Goal: Task Accomplishment & Management: Use online tool/utility

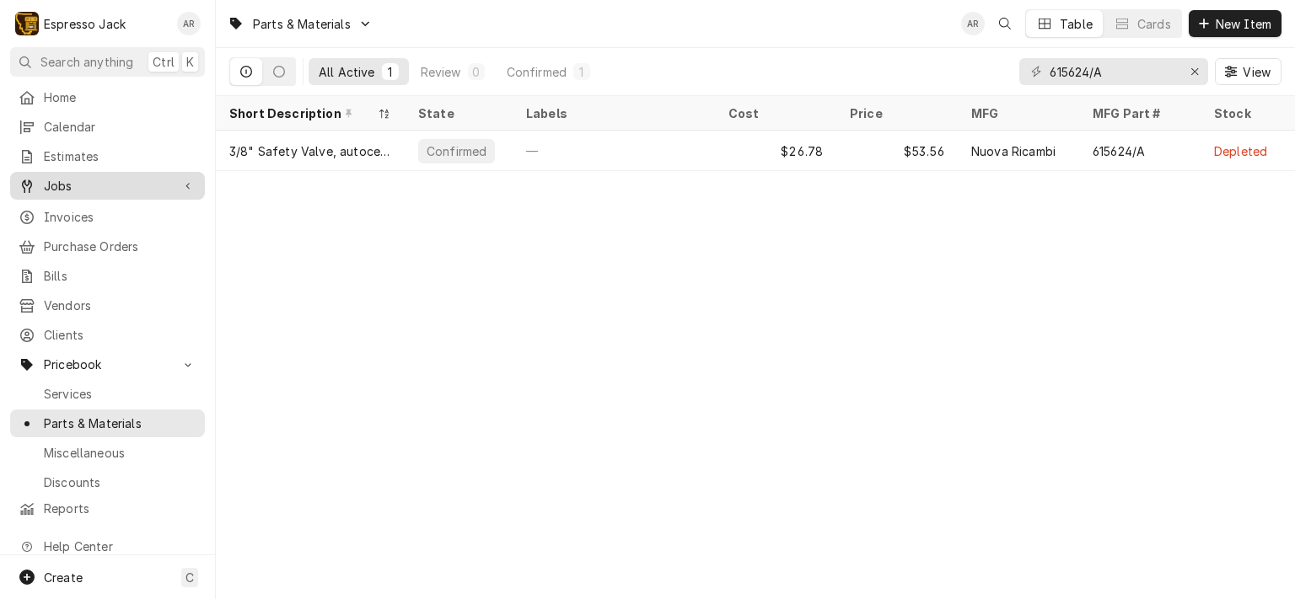
click at [89, 184] on span "Jobs" at bounding box center [107, 186] width 127 height 18
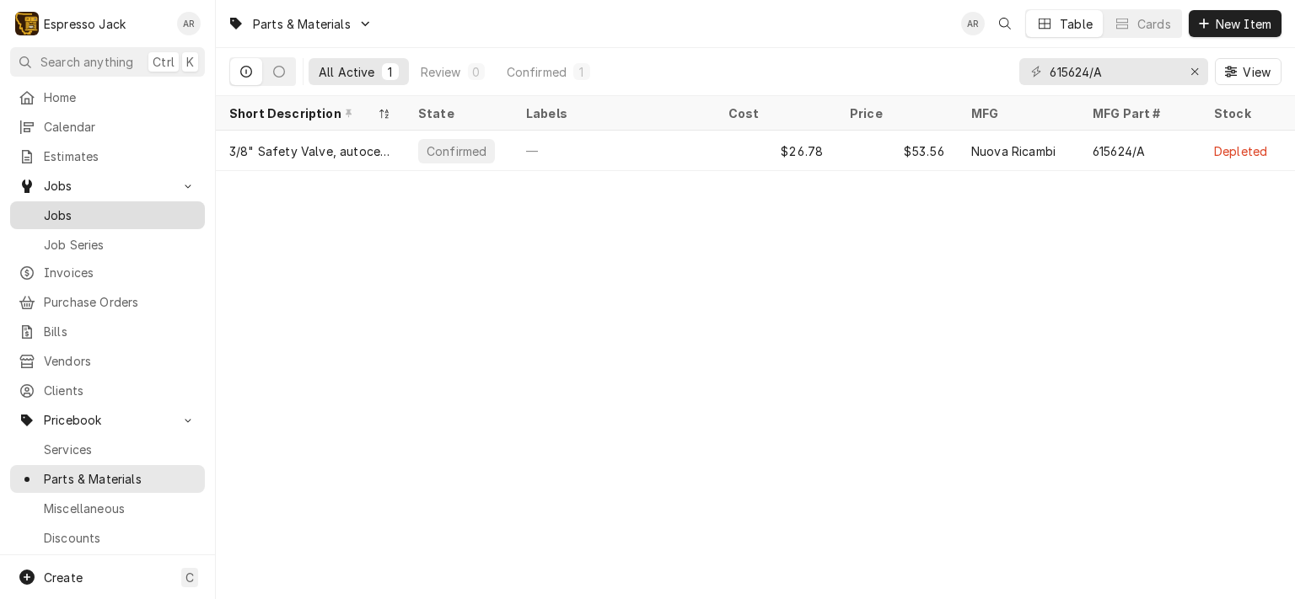
click at [72, 207] on span "Jobs" at bounding box center [120, 216] width 153 height 18
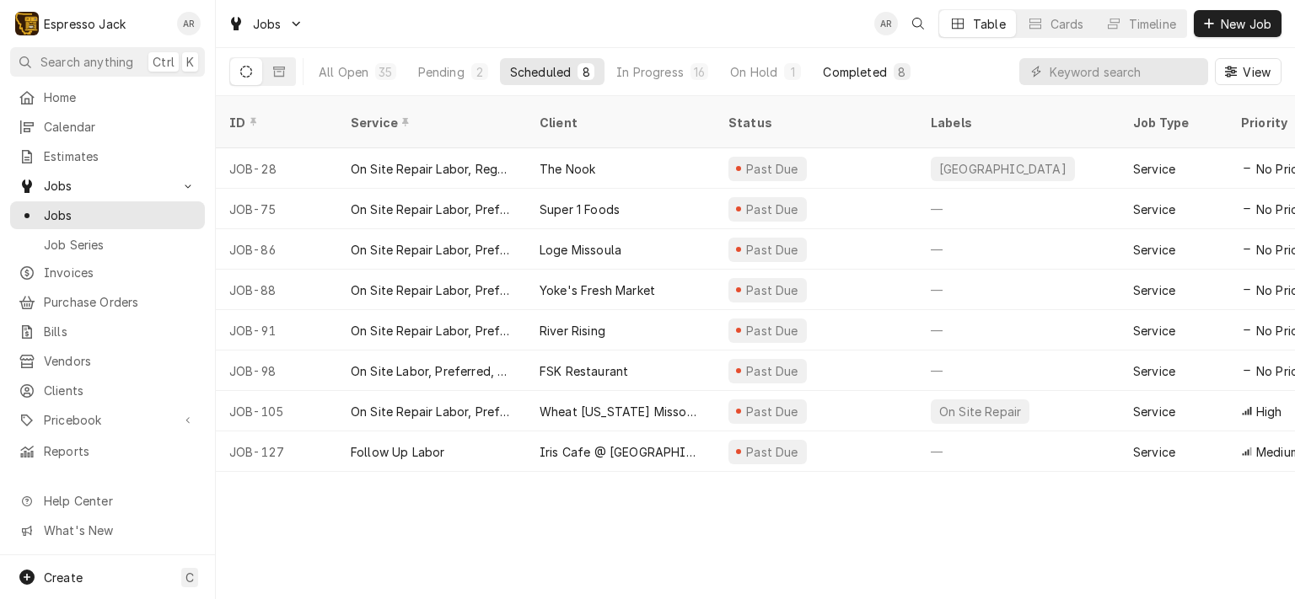
click at [862, 78] on div "Completed" at bounding box center [854, 72] width 63 height 18
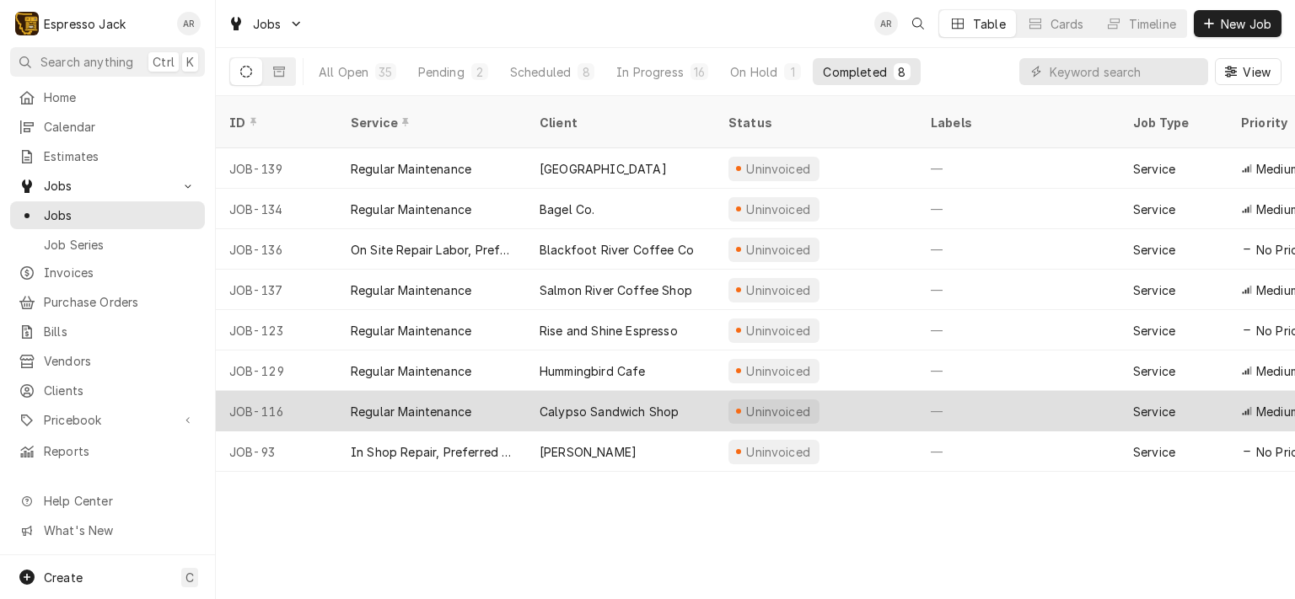
click at [644, 403] on div "Calypso Sandwich Shop" at bounding box center [608, 412] width 139 height 18
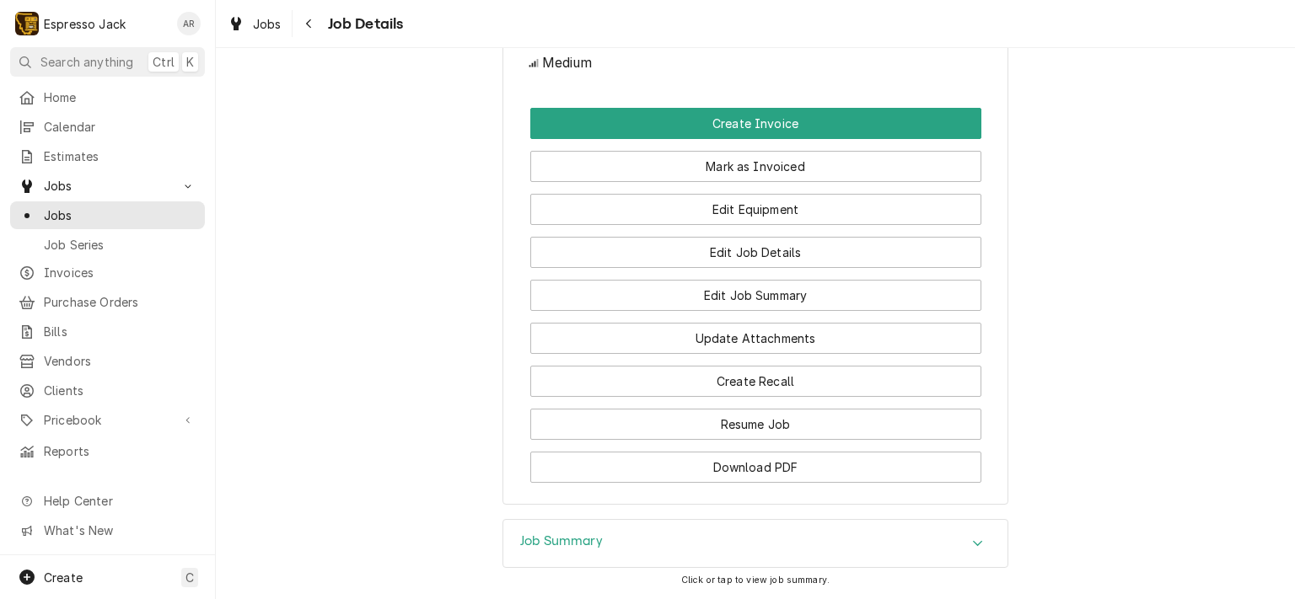
scroll to position [1011, 0]
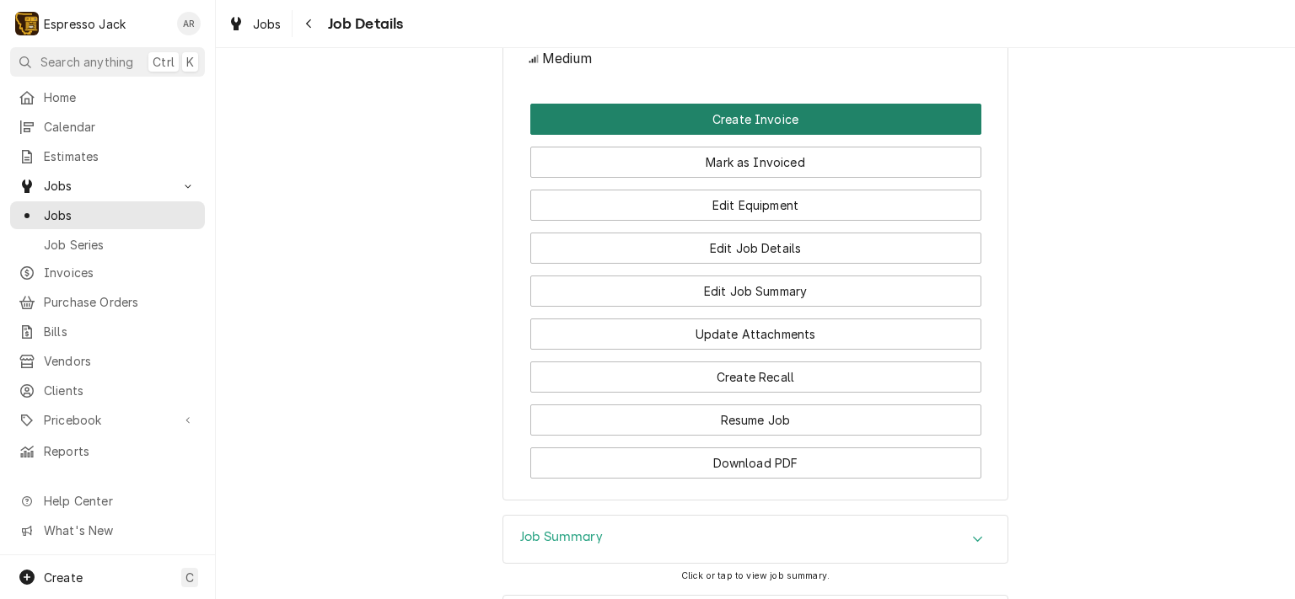
click at [691, 131] on button "Create Invoice" at bounding box center [755, 119] width 451 height 31
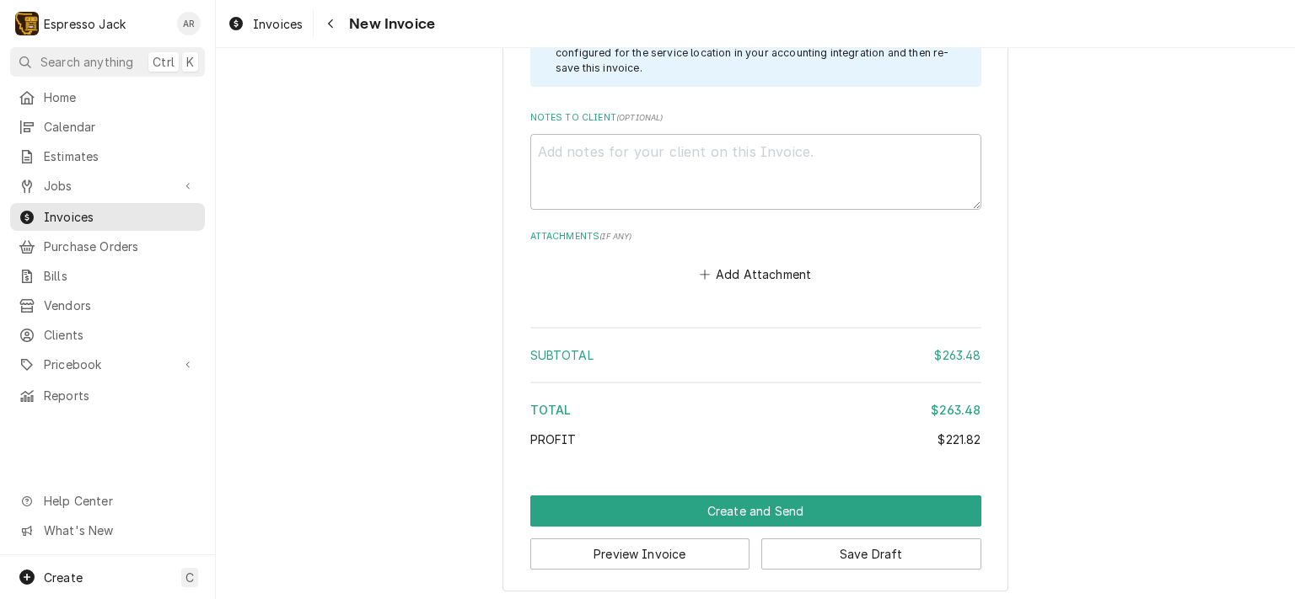
scroll to position [2647, 0]
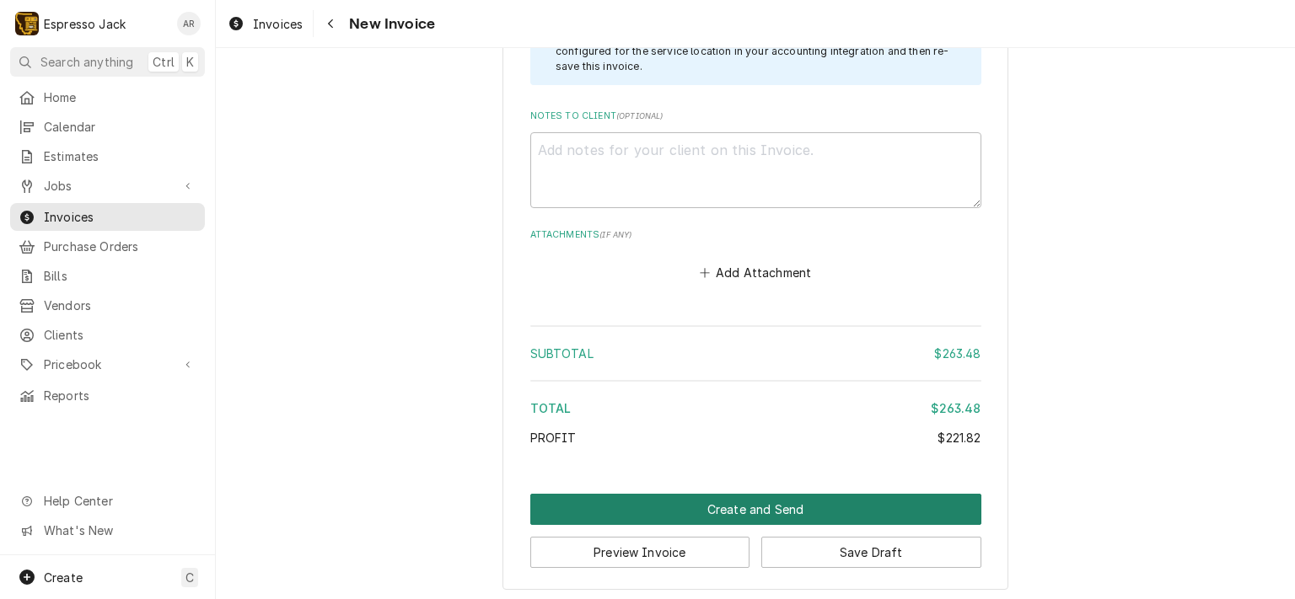
click at [779, 505] on button "Create and Send" at bounding box center [755, 509] width 451 height 31
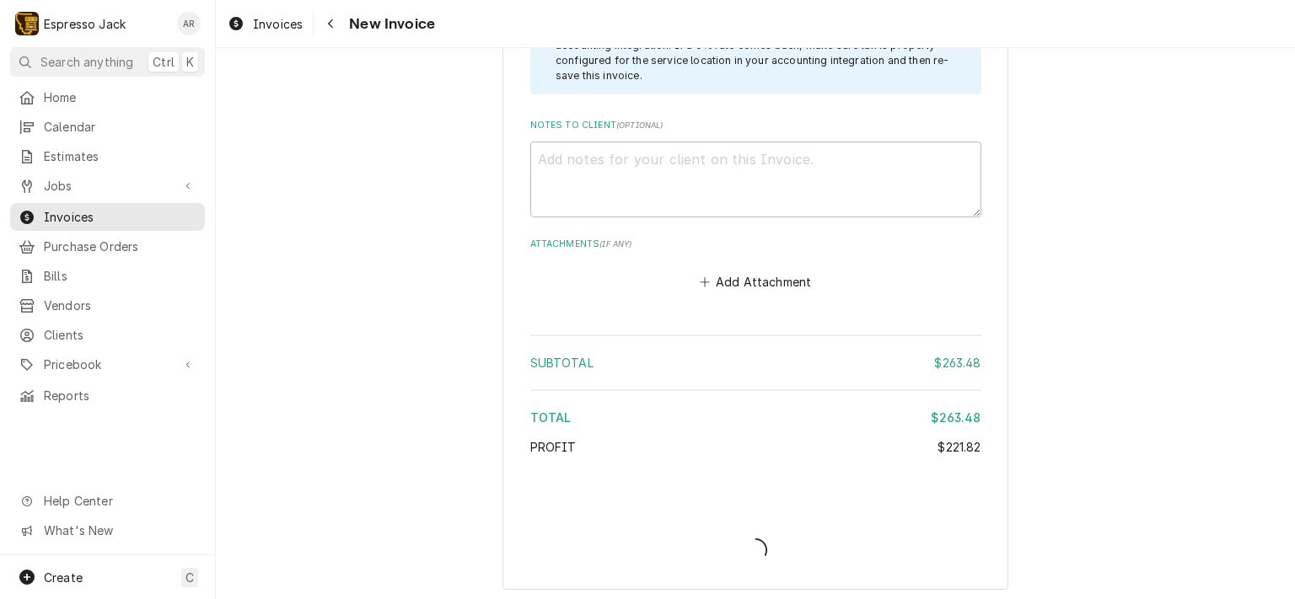
type textarea "x"
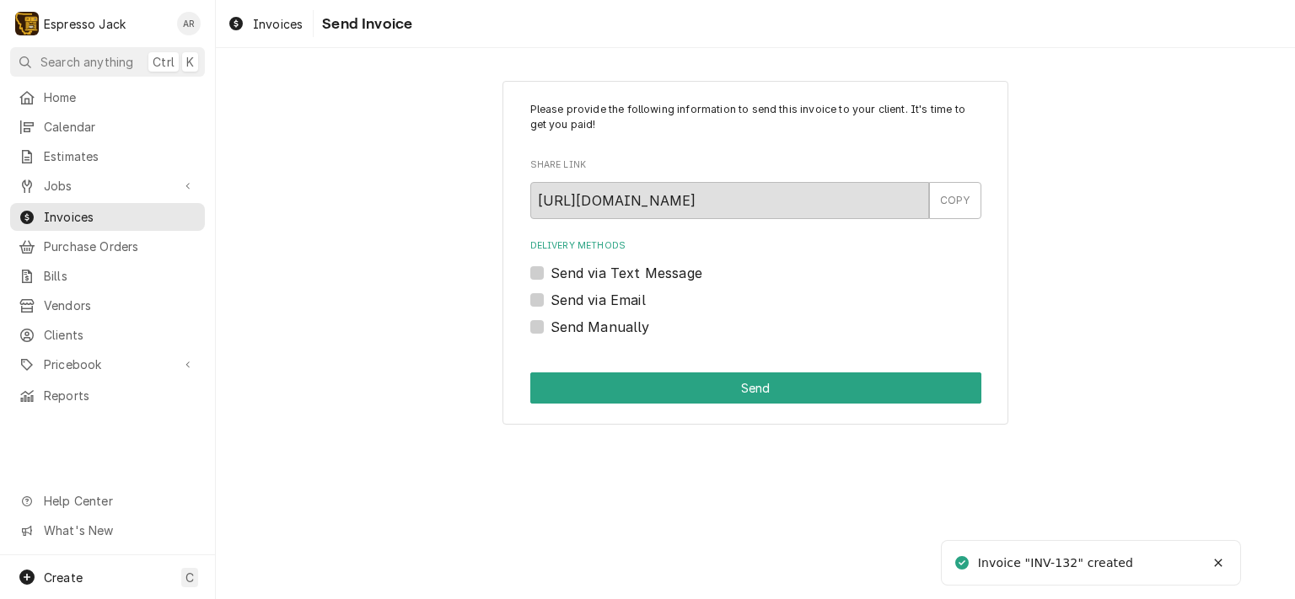
click at [550, 298] on label "Send via Email" at bounding box center [597, 300] width 95 height 20
click at [550, 298] on input "Send via Email" at bounding box center [775, 308] width 451 height 37
checkbox input "true"
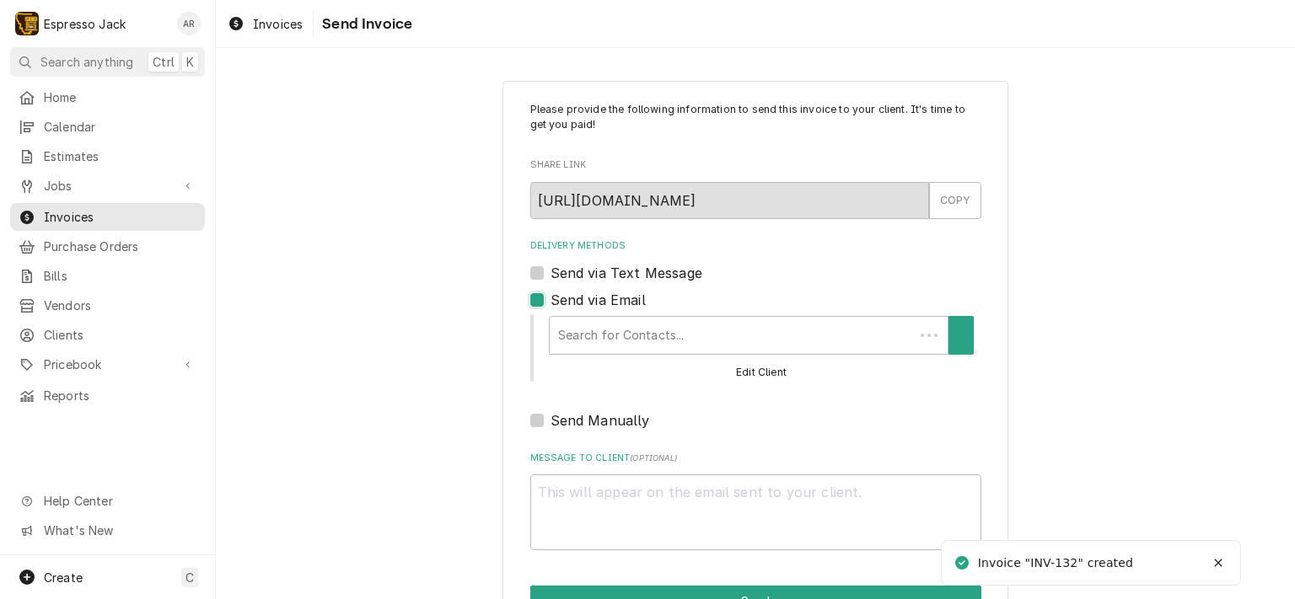
type textarea "x"
click at [674, 335] on div "Delivery Methods" at bounding box center [743, 335] width 381 height 30
click at [755, 286] on div "Delivery Methods Send via Text Message Send via Email Search for Contacts... Ed…" at bounding box center [755, 334] width 451 height 191
click at [415, 343] on div "Please provide the following information to send this invoice to your client. I…" at bounding box center [755, 359] width 1079 height 587
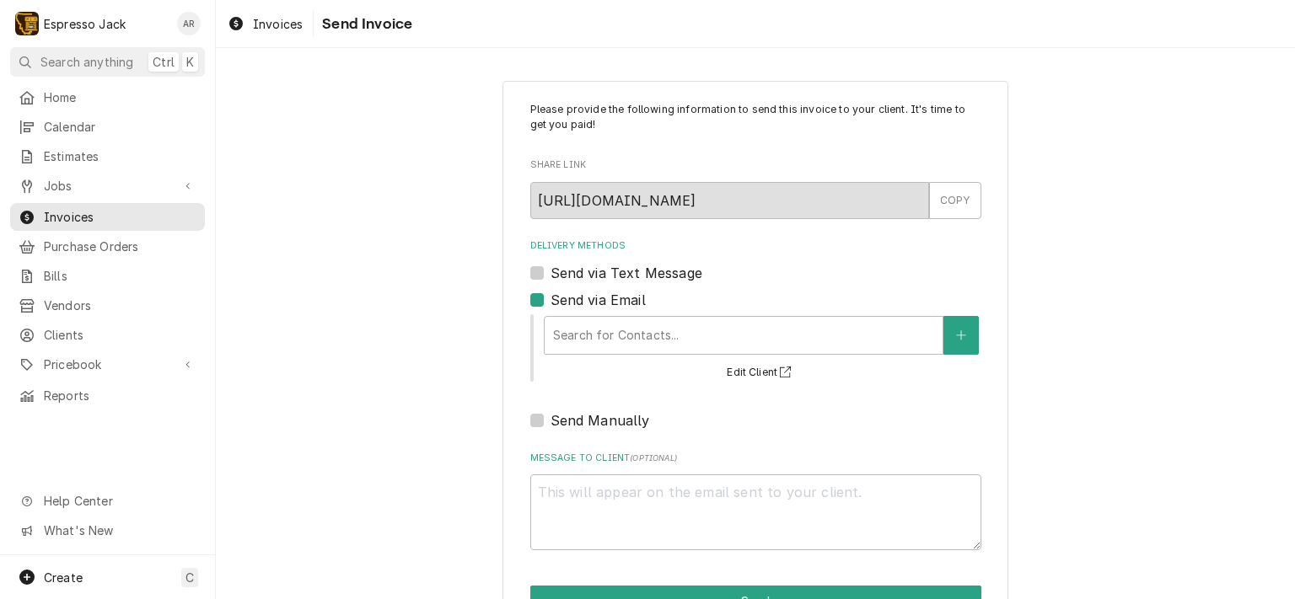
click at [550, 297] on label "Send via Email" at bounding box center [597, 300] width 95 height 20
click at [550, 297] on input "Send via Email" at bounding box center [775, 308] width 451 height 37
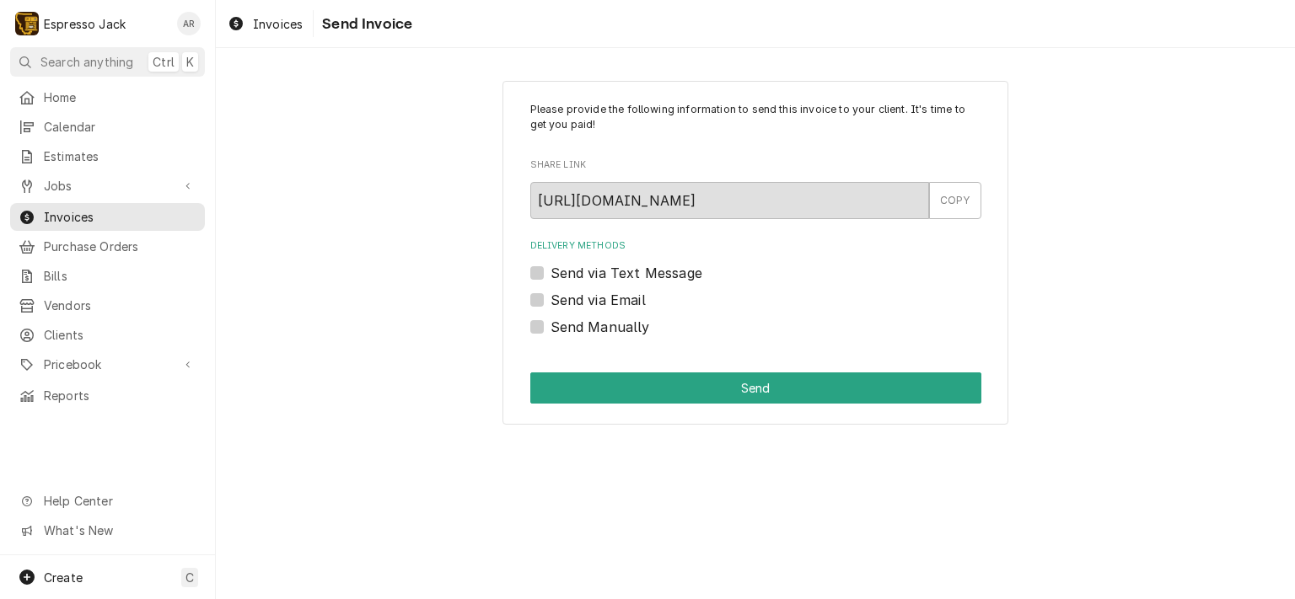
click at [550, 292] on label "Send via Email" at bounding box center [597, 300] width 95 height 20
click at [550, 292] on input "Send via Email" at bounding box center [775, 308] width 451 height 37
checkbox input "true"
type textarea "x"
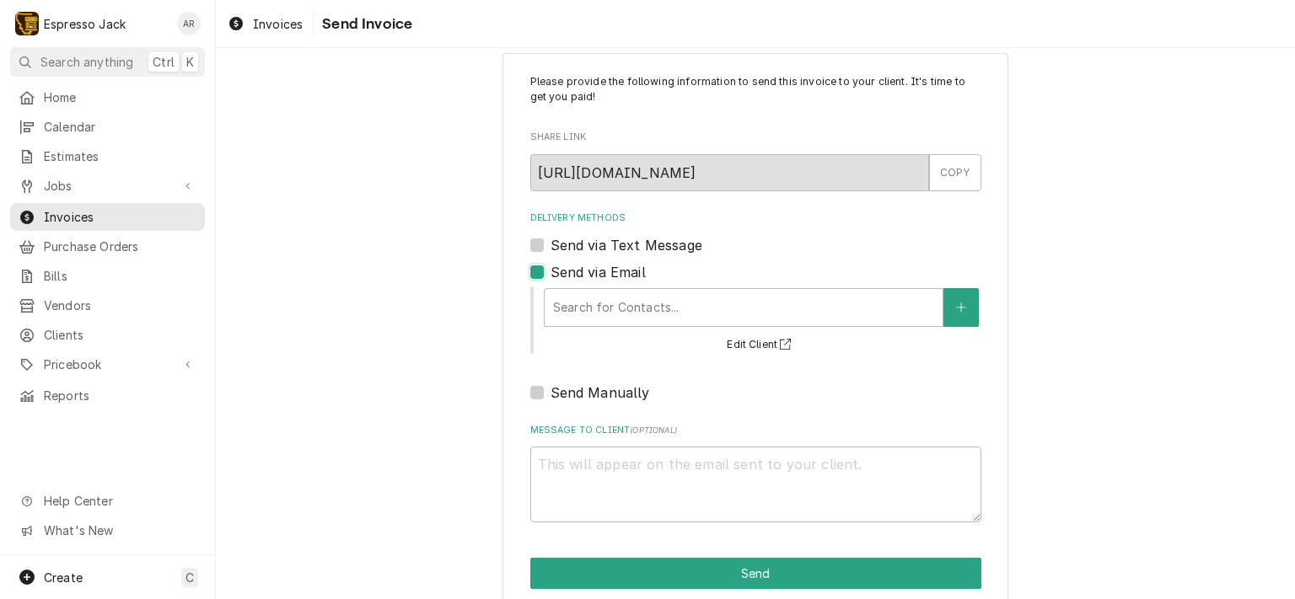
scroll to position [52, 0]
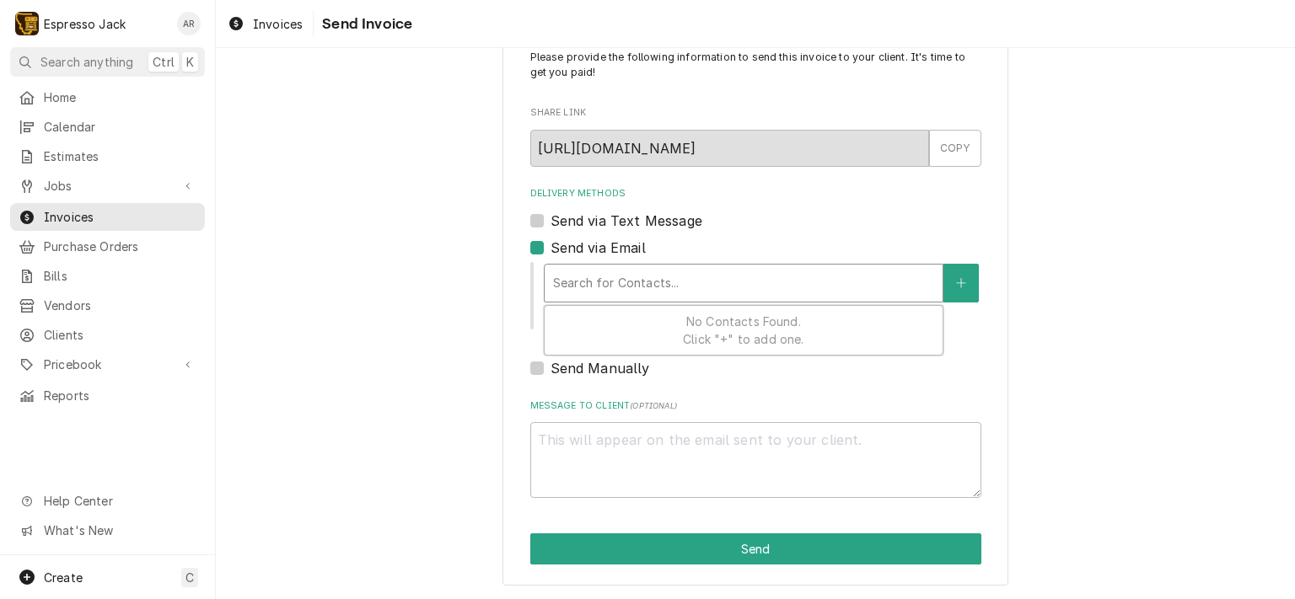
click at [618, 282] on div "Delivery Methods" at bounding box center [743, 283] width 381 height 30
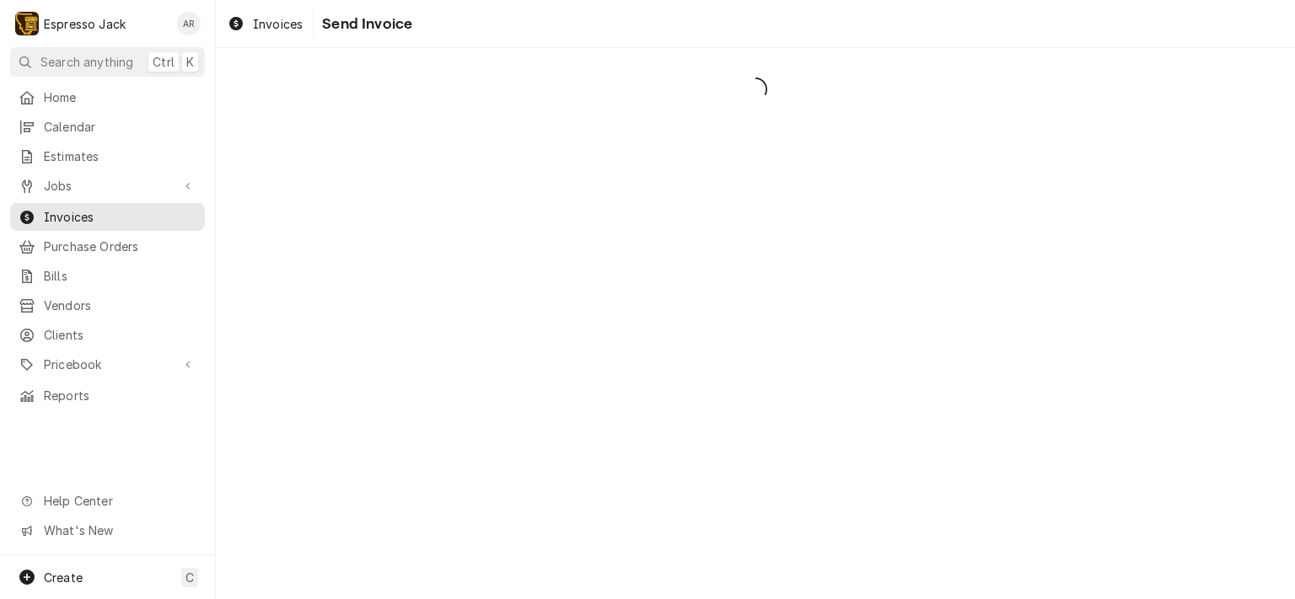
scroll to position [0, 0]
